Goal: Task Accomplishment & Management: Use online tool/utility

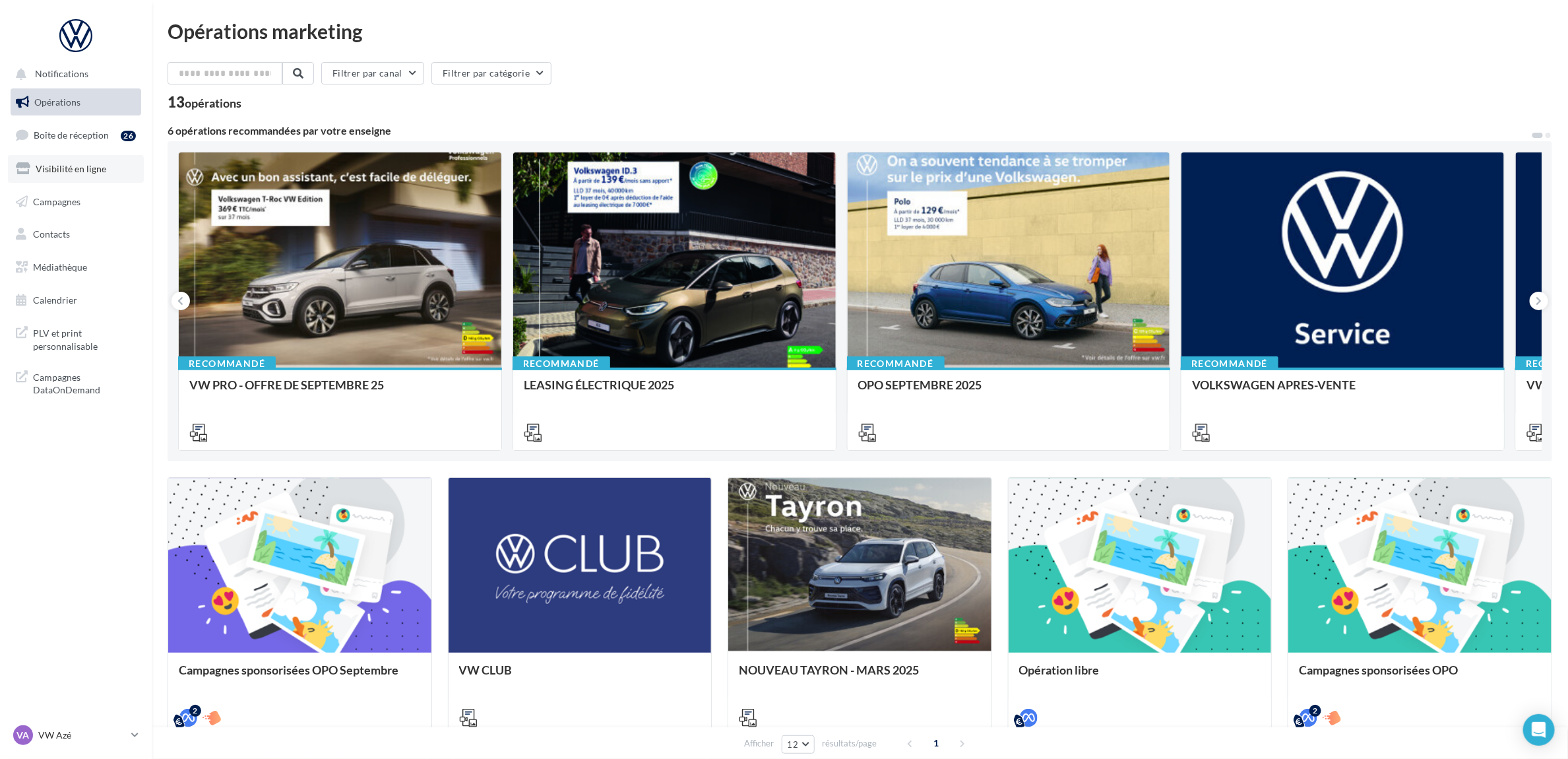
click at [93, 157] on link "Visibilité en ligne" at bounding box center [76, 169] width 136 height 28
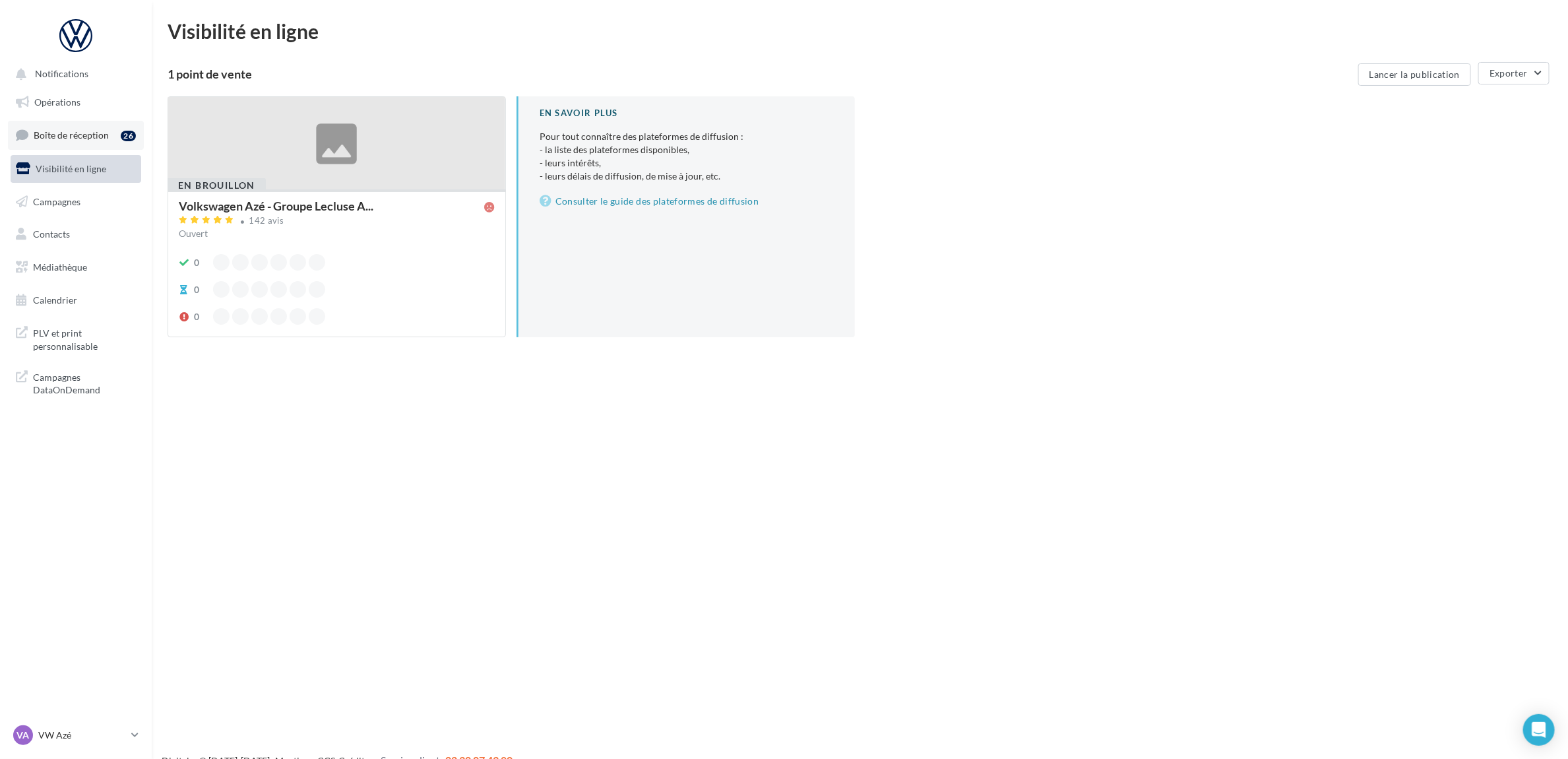
click at [86, 140] on span "Boîte de réception" at bounding box center [71, 135] width 75 height 12
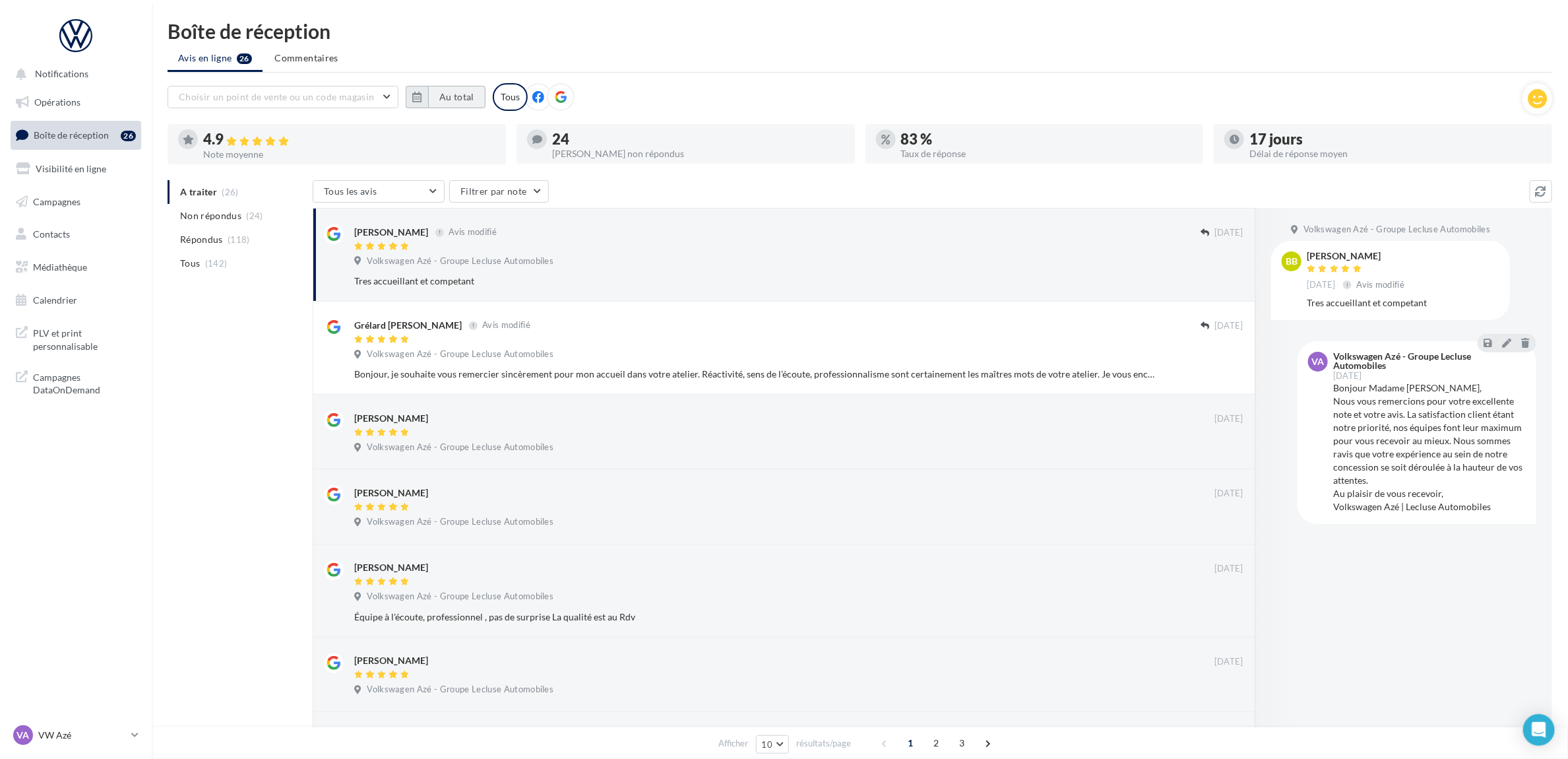
click at [457, 86] on button "Au total" at bounding box center [457, 96] width 57 height 22
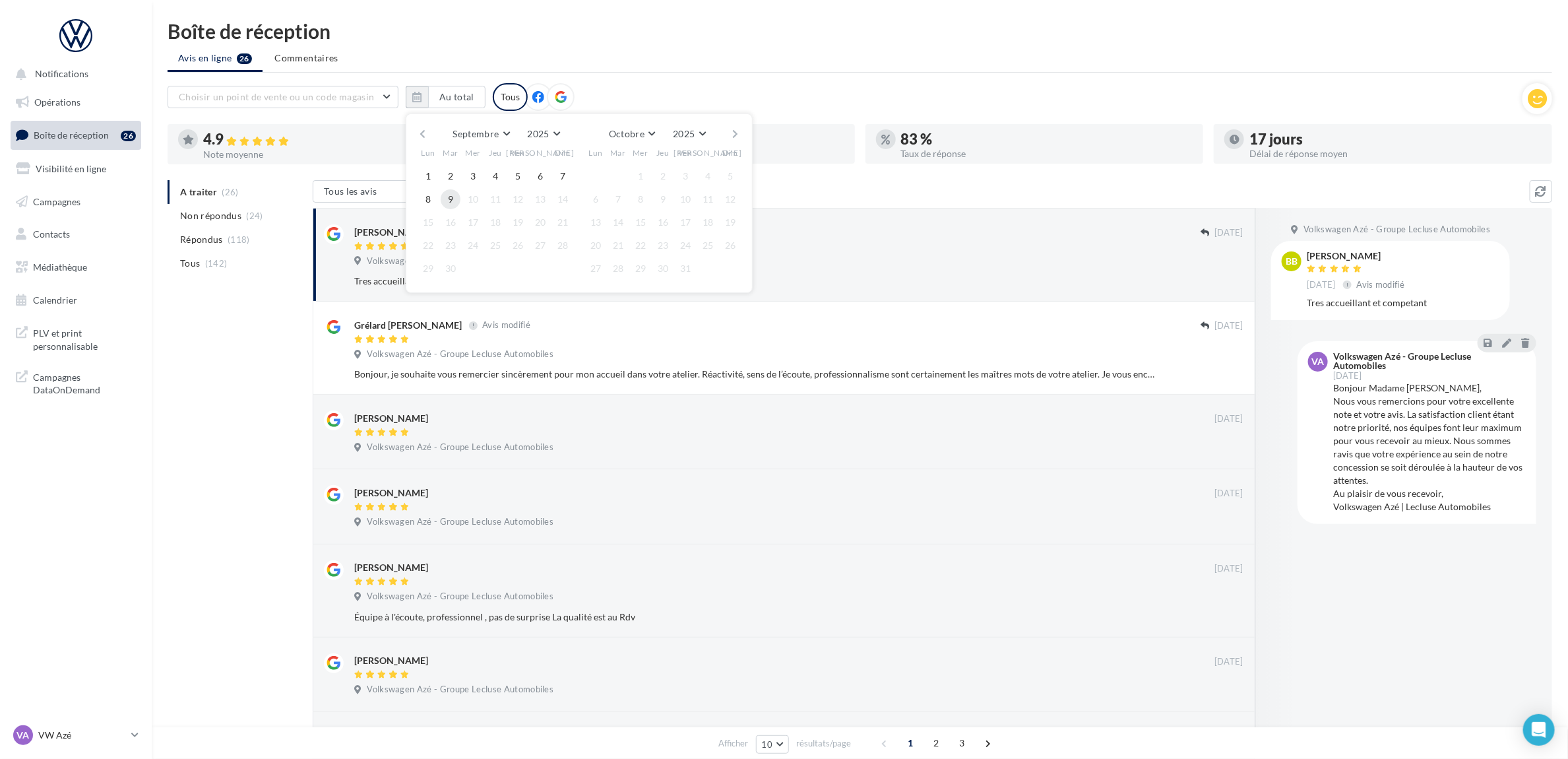
click at [446, 196] on button "9" at bounding box center [450, 199] width 20 height 20
click at [422, 130] on button "button" at bounding box center [423, 134] width 12 height 19
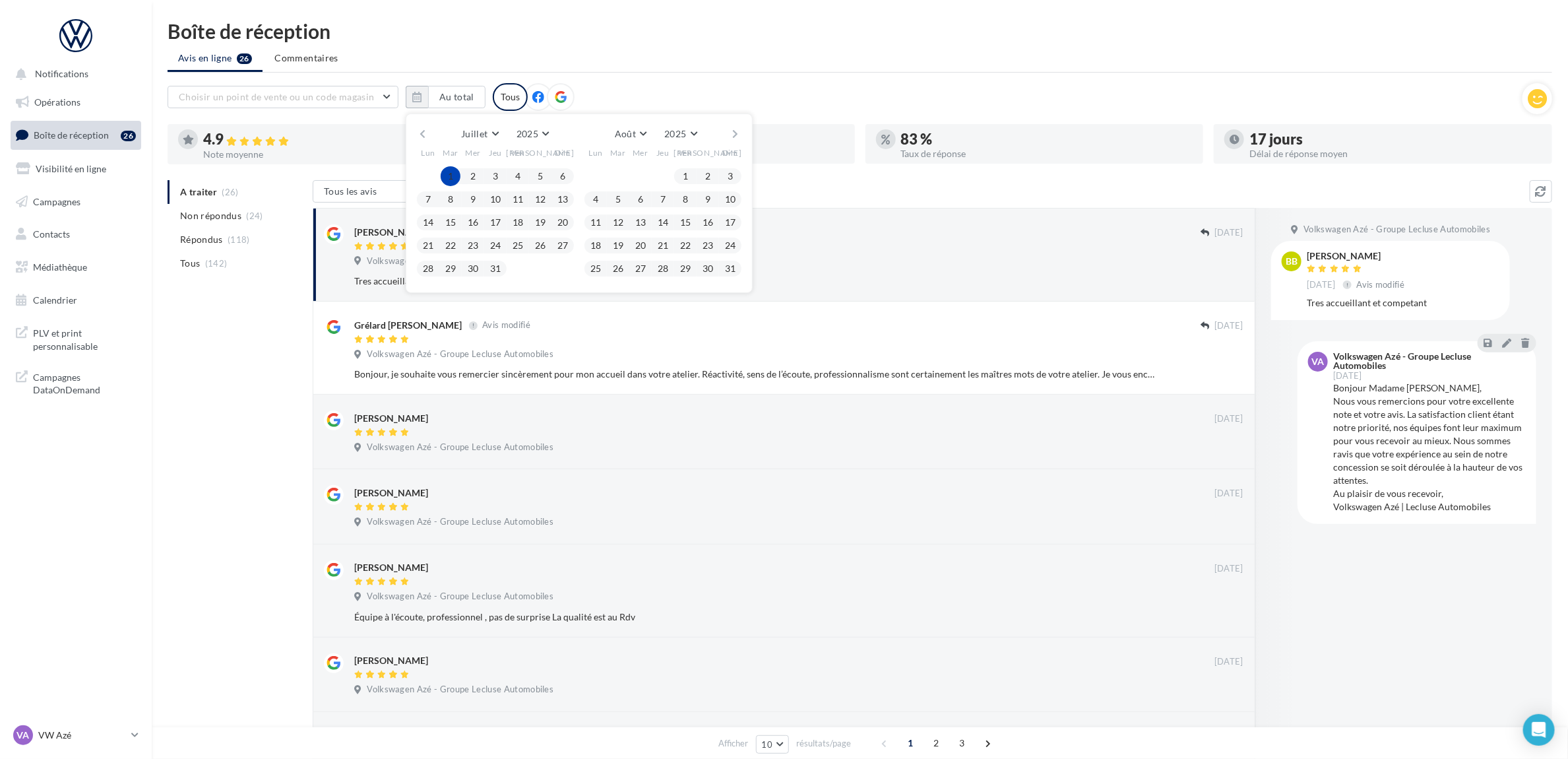
click at [447, 170] on button "1" at bounding box center [450, 177] width 20 height 20
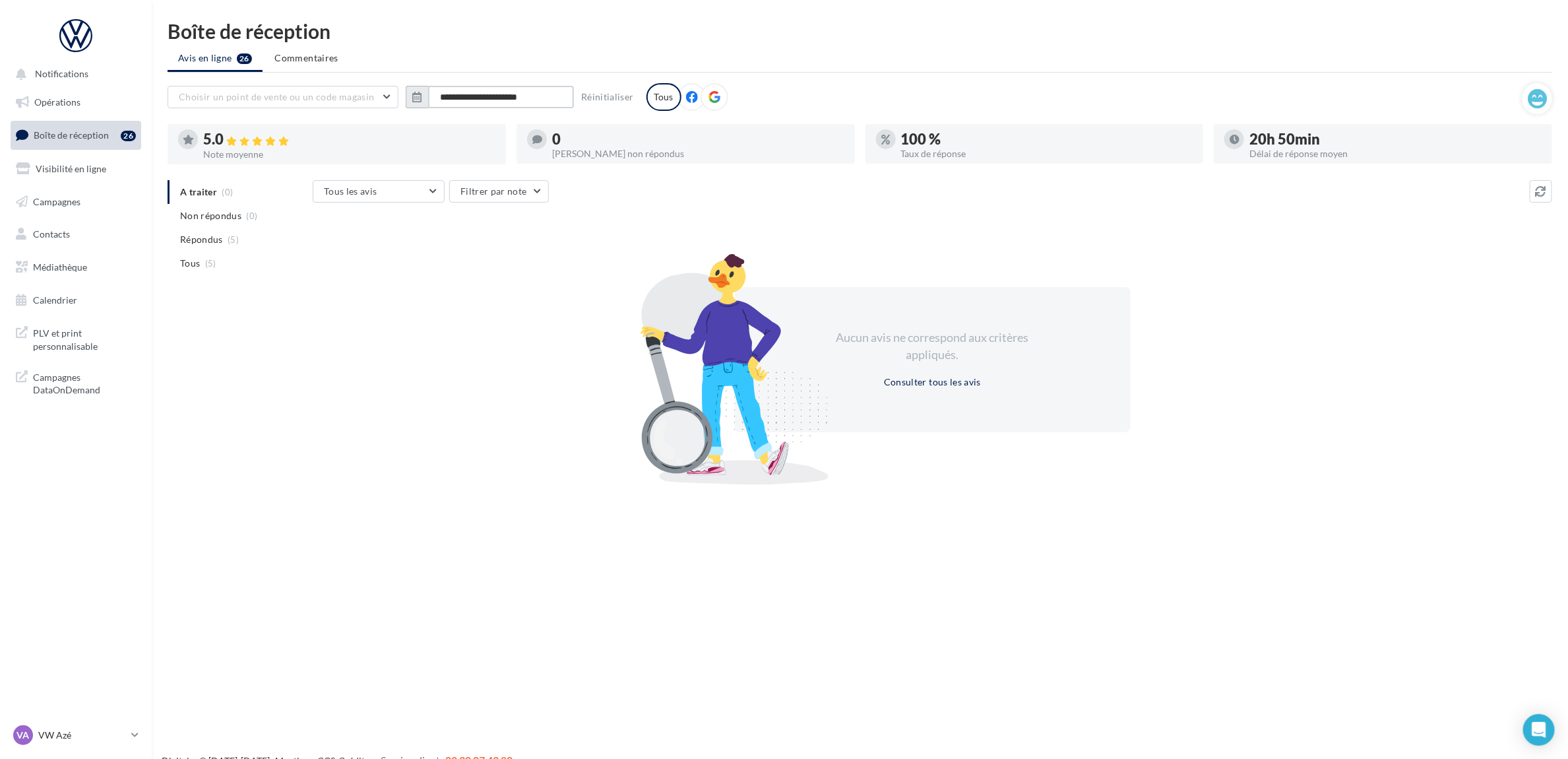
click at [551, 96] on input "**********" at bounding box center [501, 96] width 146 height 22
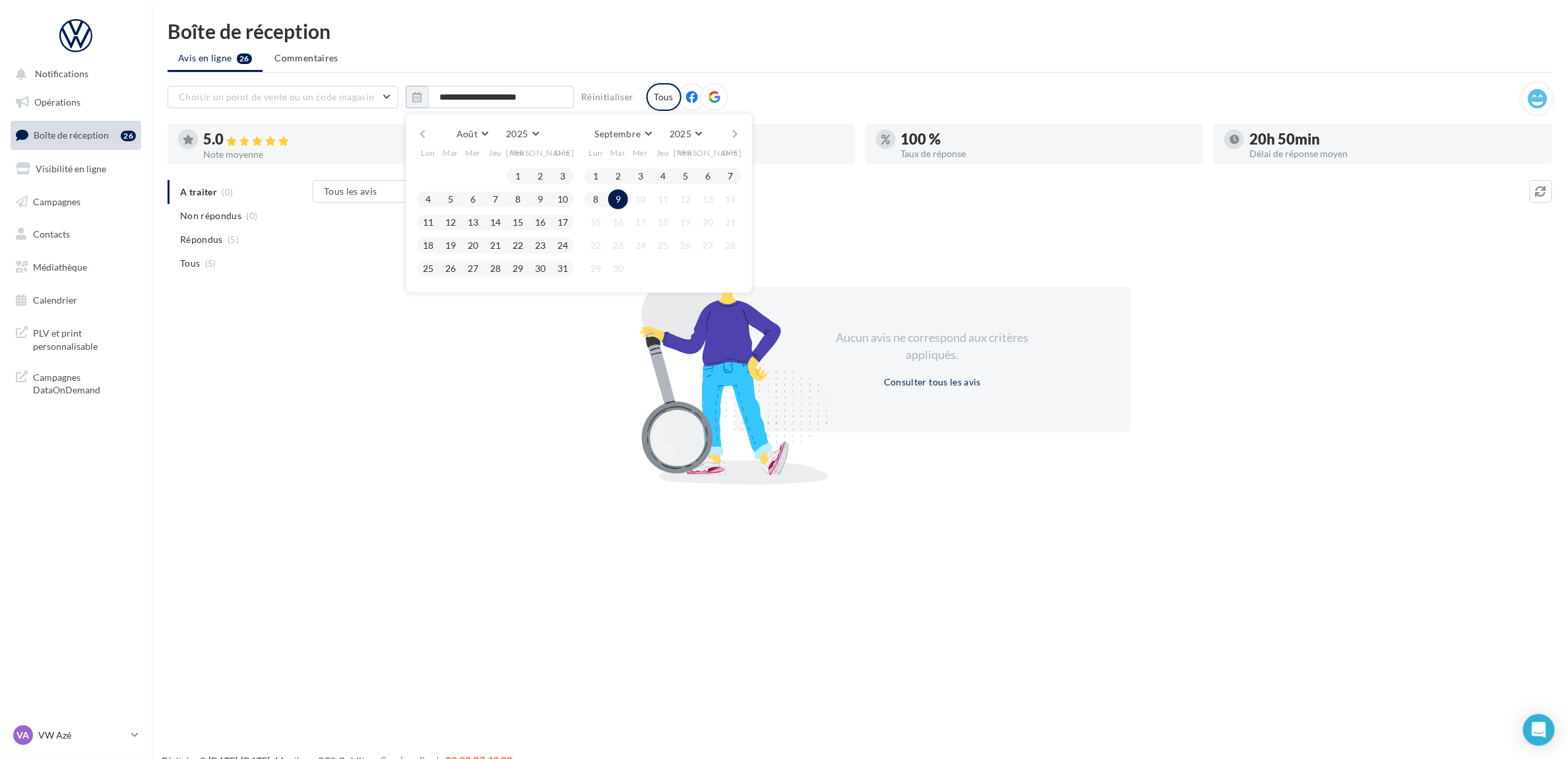
click at [417, 130] on button "button" at bounding box center [423, 134] width 12 height 19
click at [430, 282] on button "30" at bounding box center [428, 292] width 20 height 20
click at [429, 126] on div "Juin Janvier Février Mars Avril Mai Juin Juillet Août Septembre Octobre Novembr…" at bounding box center [578, 134] width 302 height 19
click at [427, 134] on button "button" at bounding box center [423, 134] width 12 height 19
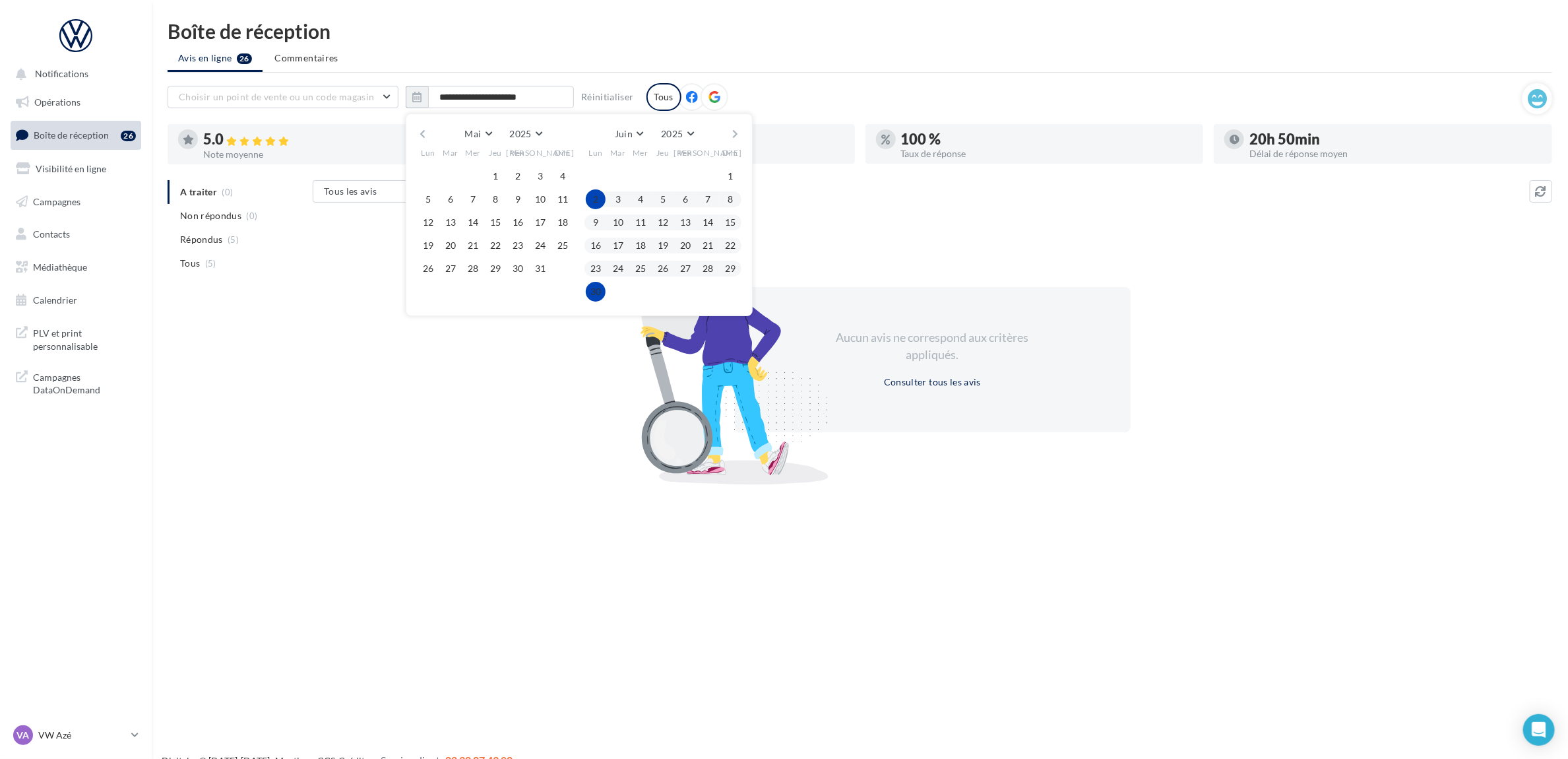
click at [427, 134] on button "button" at bounding box center [423, 134] width 12 height 19
click at [450, 178] on button "1" at bounding box center [450, 177] width 20 height 20
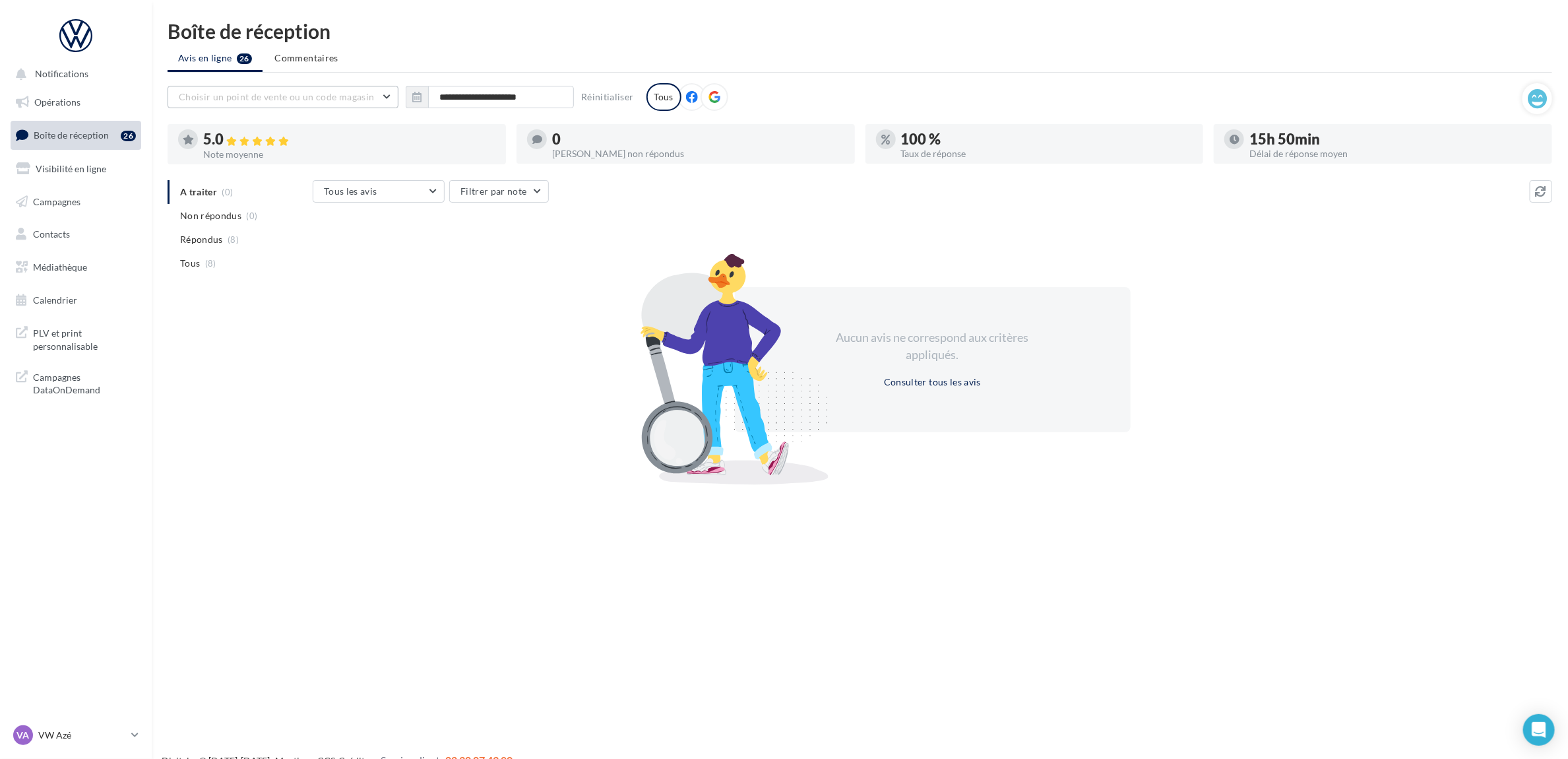
click at [391, 98] on button "Choisir un point de vente ou un code magasin" at bounding box center [282, 96] width 231 height 22
click at [391, 98] on input "text" at bounding box center [282, 96] width 231 height 22
click at [57, 731] on p "VW Azé" at bounding box center [83, 734] width 88 height 13
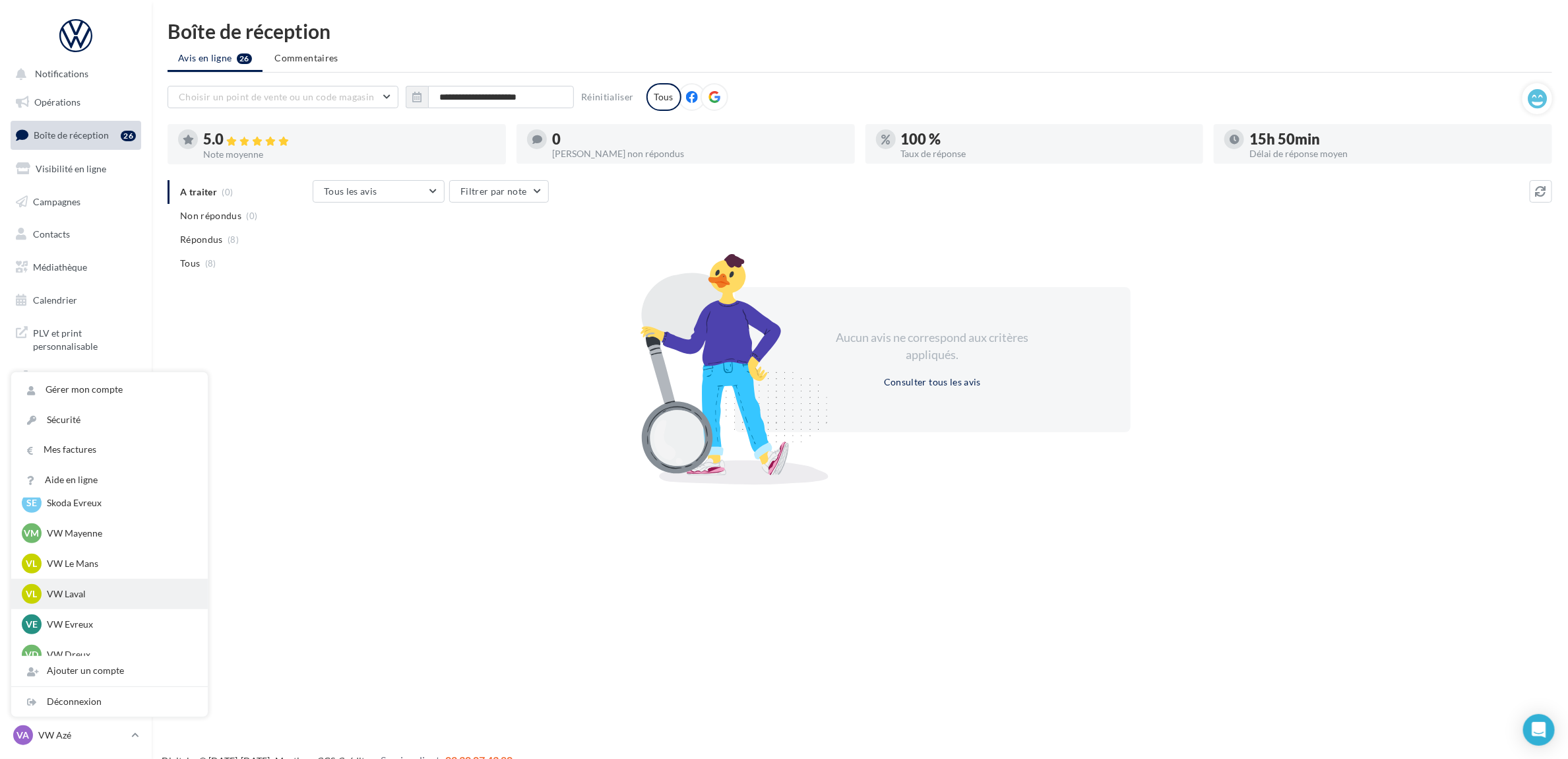
scroll to position [330, 0]
click at [103, 609] on p "VW Dreux" at bounding box center [120, 615] width 145 height 13
